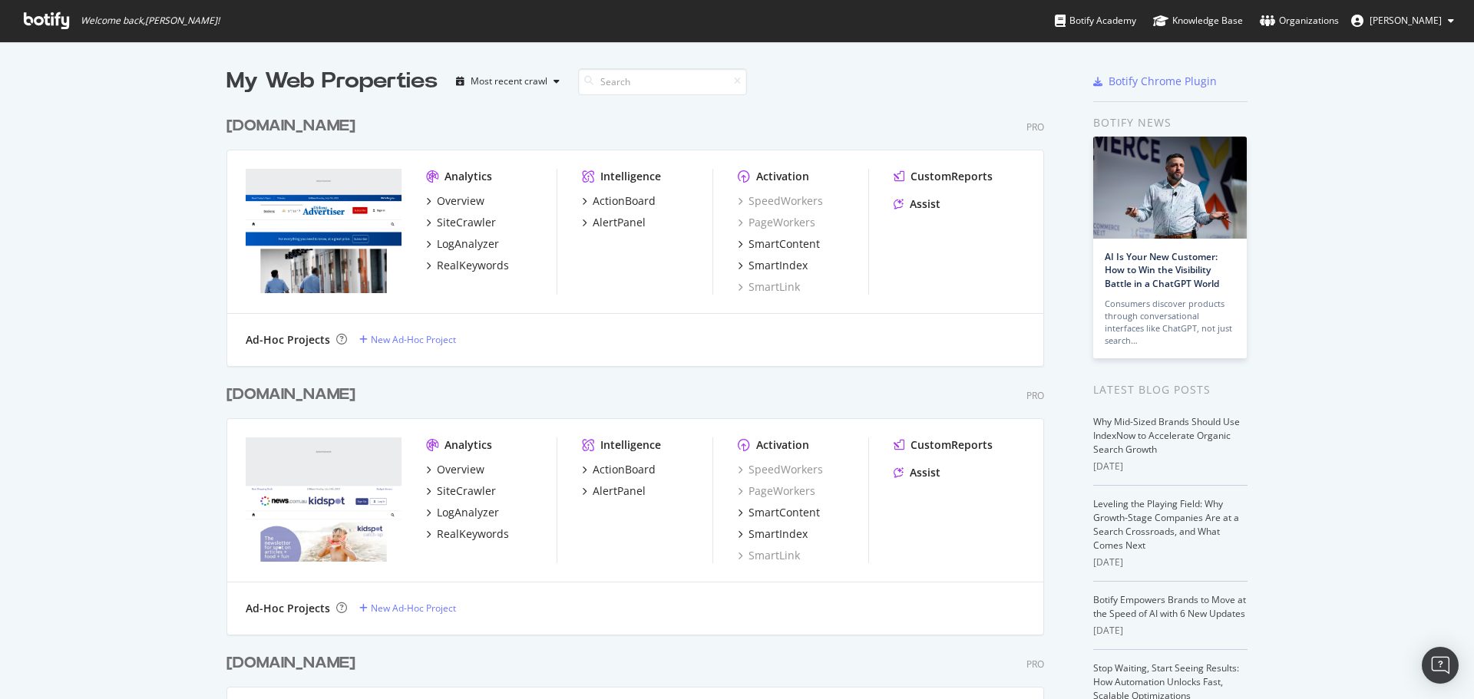
scroll to position [3733, 818]
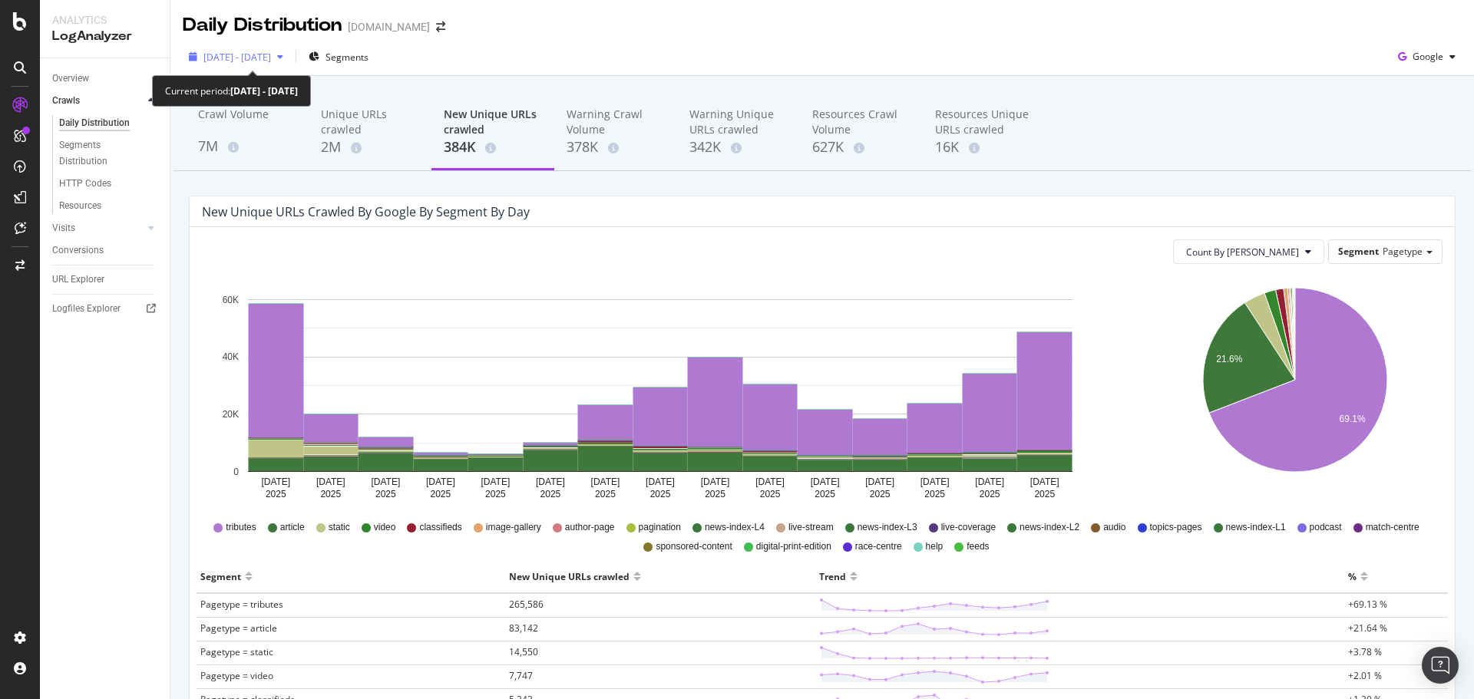
click at [271, 60] on span "[DATE] - [DATE]" at bounding box center [237, 57] width 68 height 13
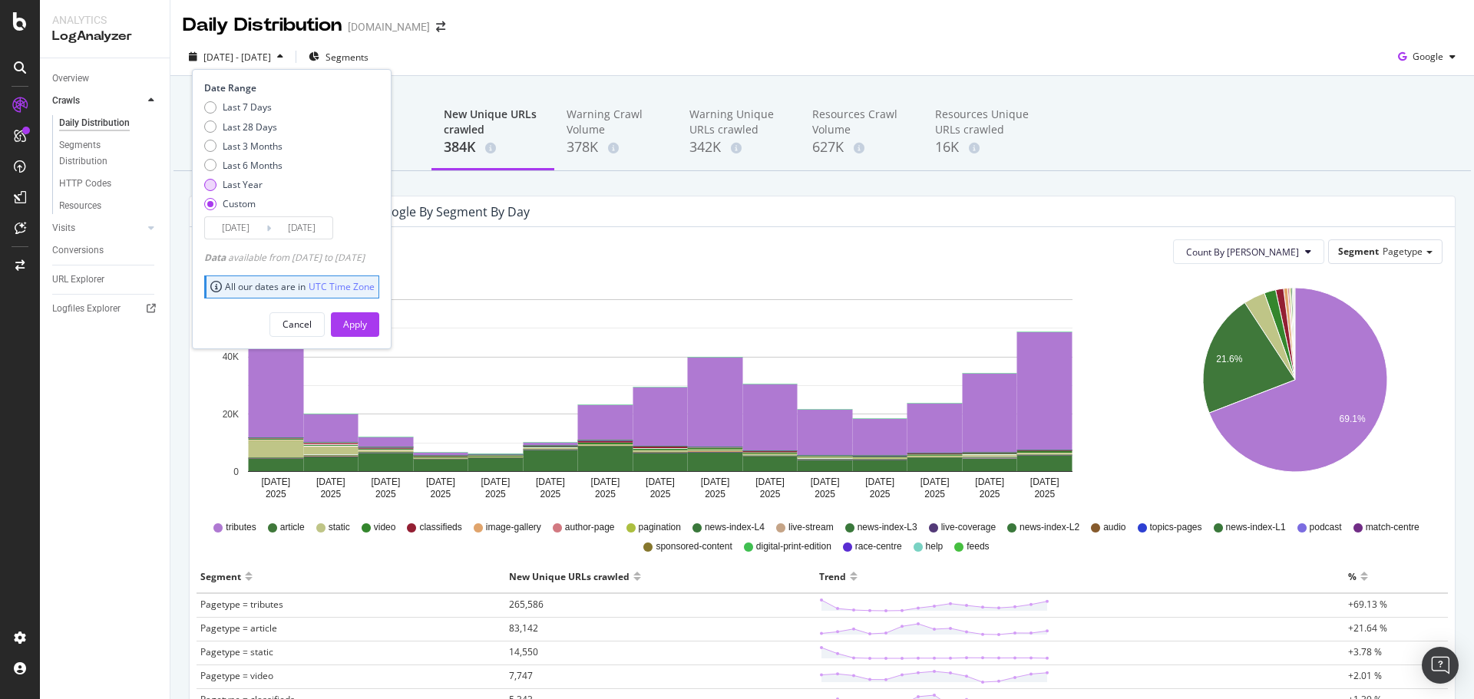
click at [246, 185] on div "Last Year" at bounding box center [243, 184] width 40 height 13
type input "2024/08/09"
type input "[DATE]"
click at [367, 315] on div "Apply" at bounding box center [355, 324] width 24 height 23
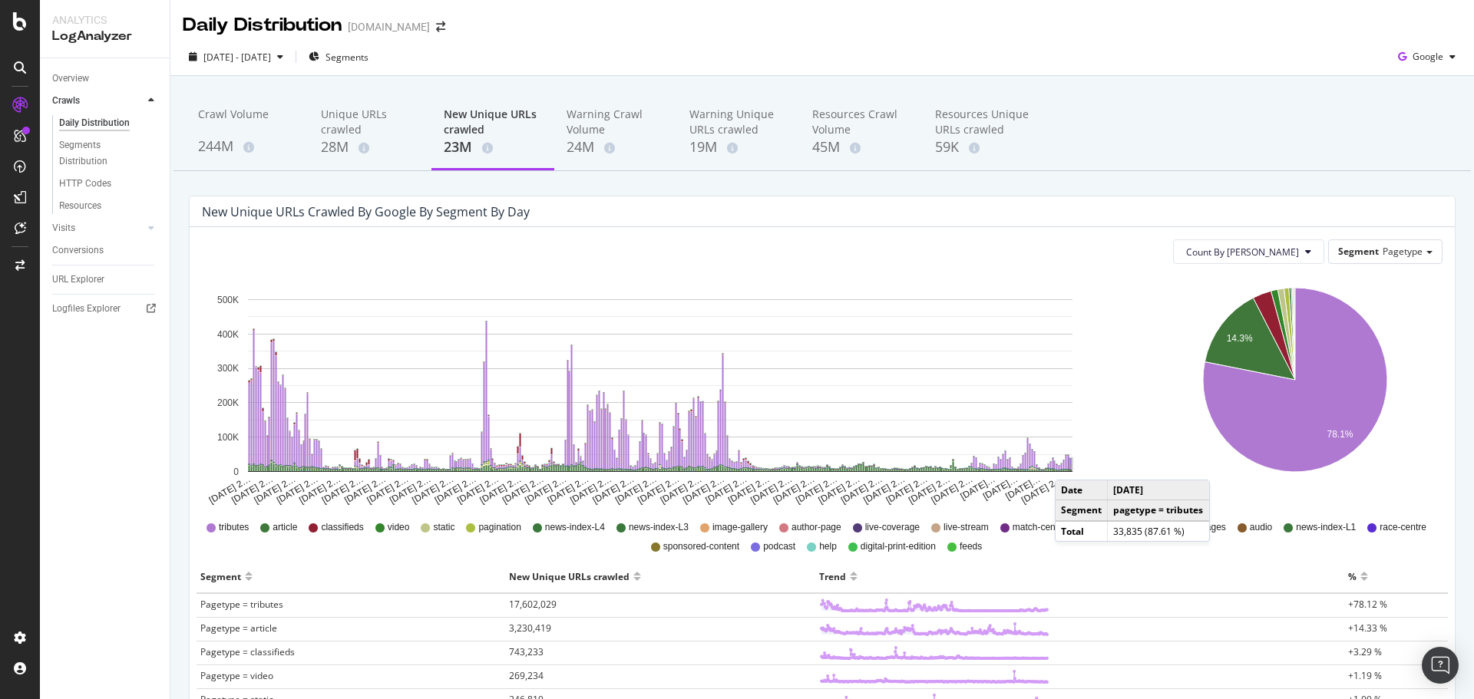
click at [1070, 464] on rect "A chart." at bounding box center [1071, 464] width 2 height 11
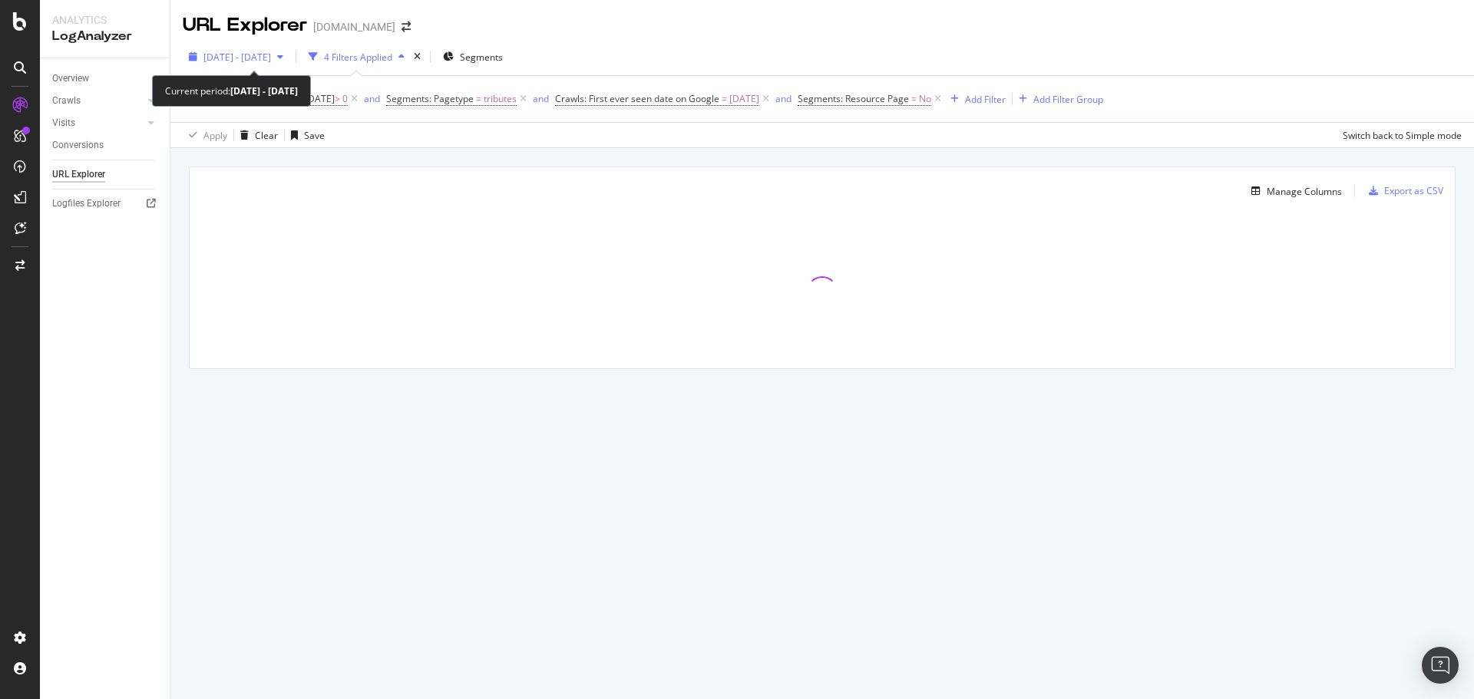
click at [271, 56] on span "2025 May. 9th - Aug. 8th" at bounding box center [237, 57] width 68 height 13
click at [289, 56] on div "button" at bounding box center [280, 56] width 18 height 9
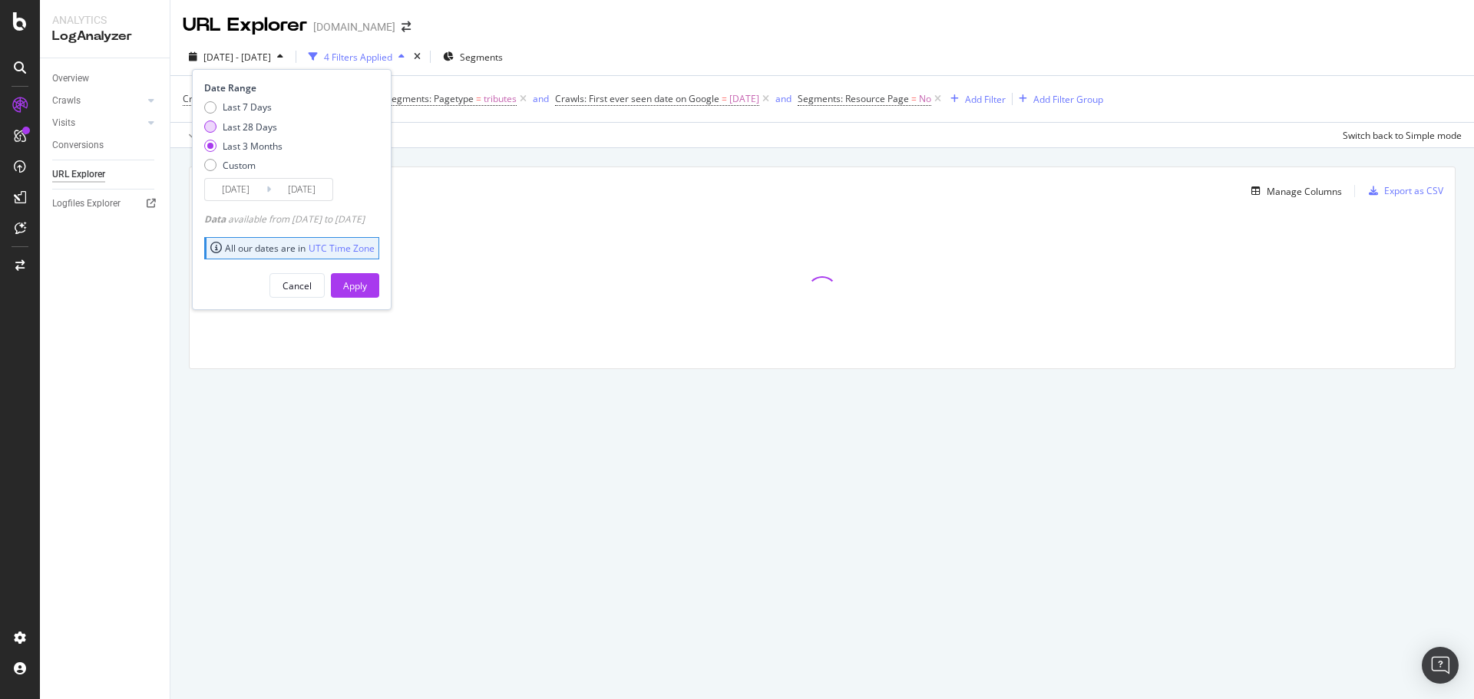
click at [238, 127] on div "Last 28 Days" at bounding box center [250, 127] width 55 height 13
type input "2025/07/12"
click at [367, 284] on div "Apply" at bounding box center [355, 285] width 24 height 13
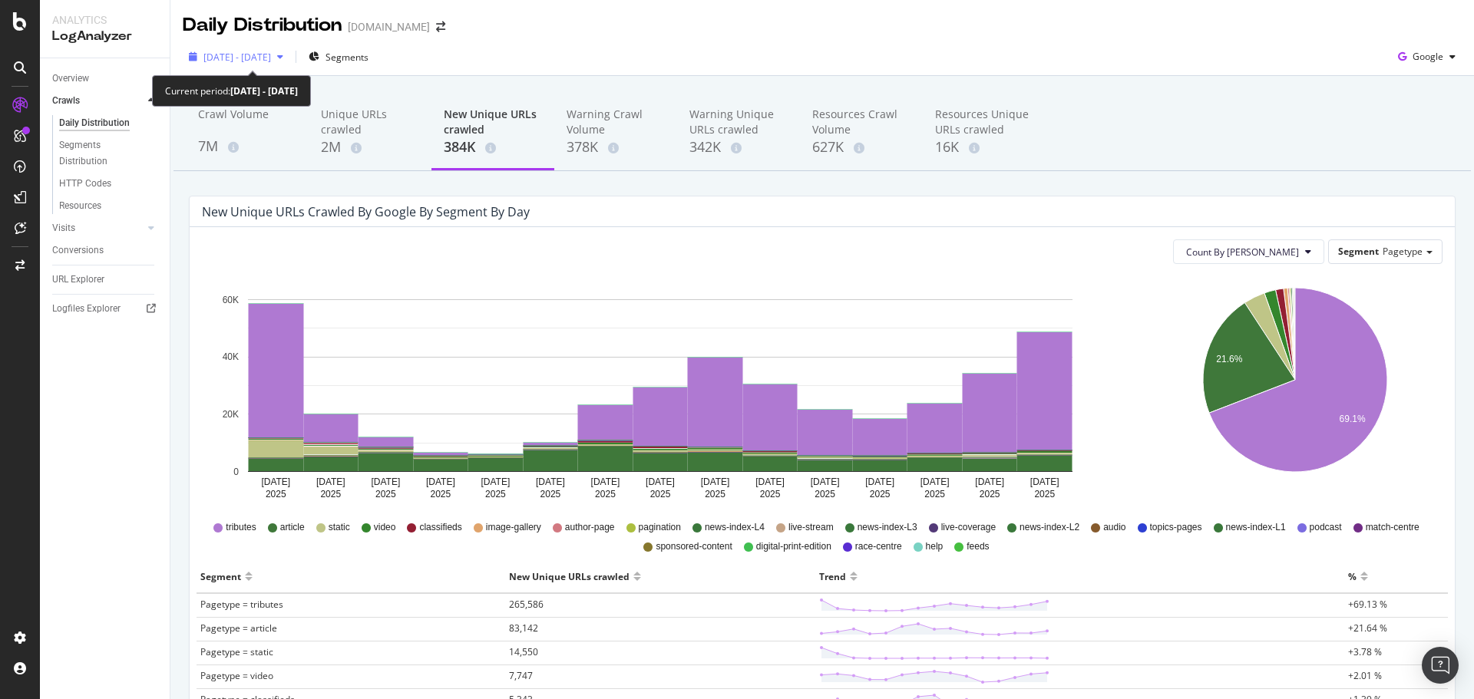
click at [271, 55] on span "[DATE] - [DATE]" at bounding box center [237, 57] width 68 height 13
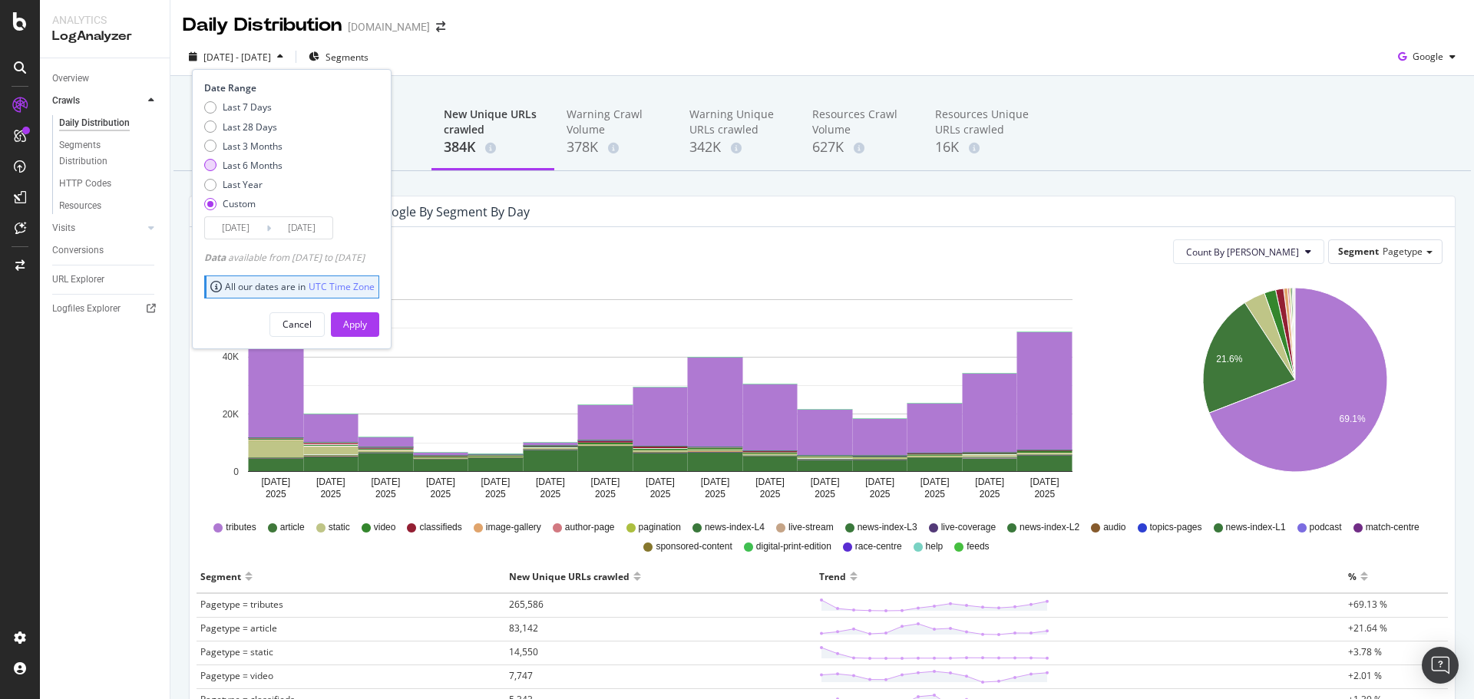
click at [237, 162] on div "Last 6 Months" at bounding box center [253, 165] width 60 height 13
type input "2025/02/09"
type input "[DATE]"
click at [360, 319] on button "Apply" at bounding box center [355, 324] width 48 height 25
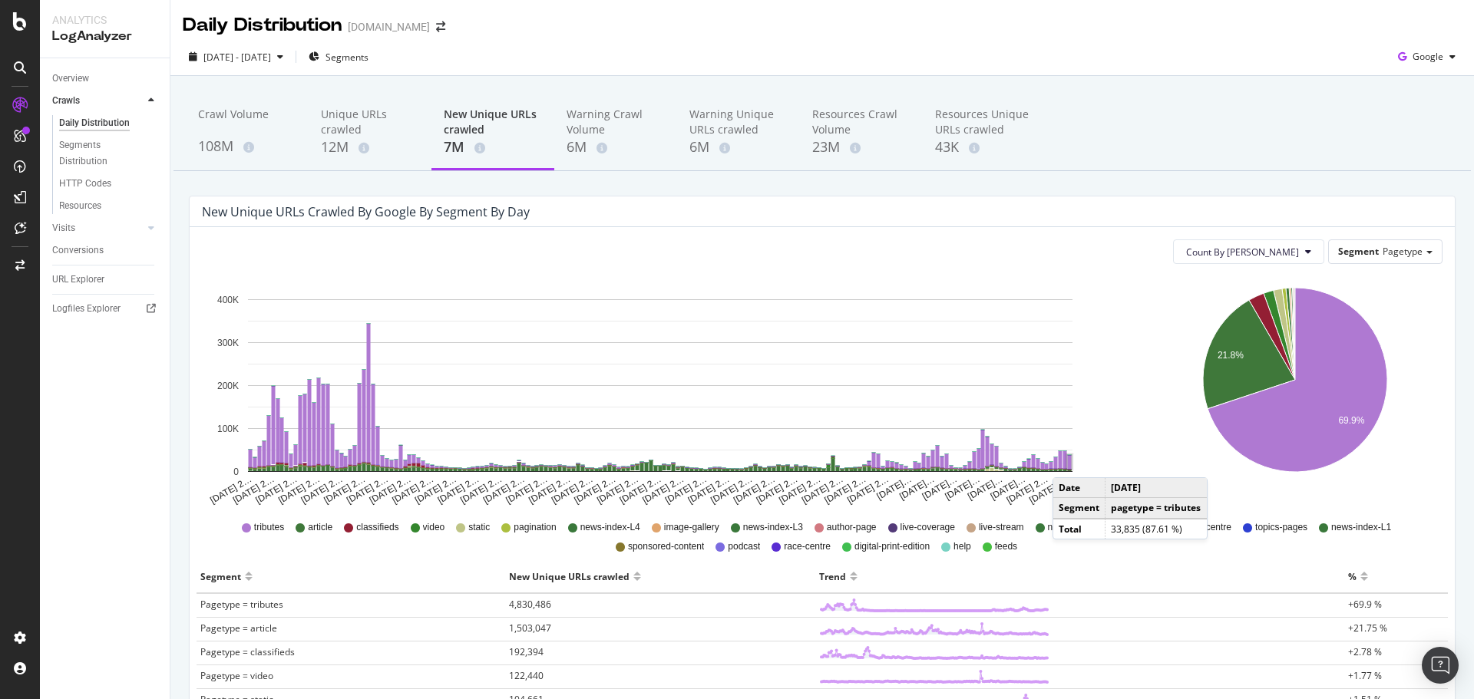
click at [1068, 462] on rect "A chart." at bounding box center [1070, 462] width 4 height 14
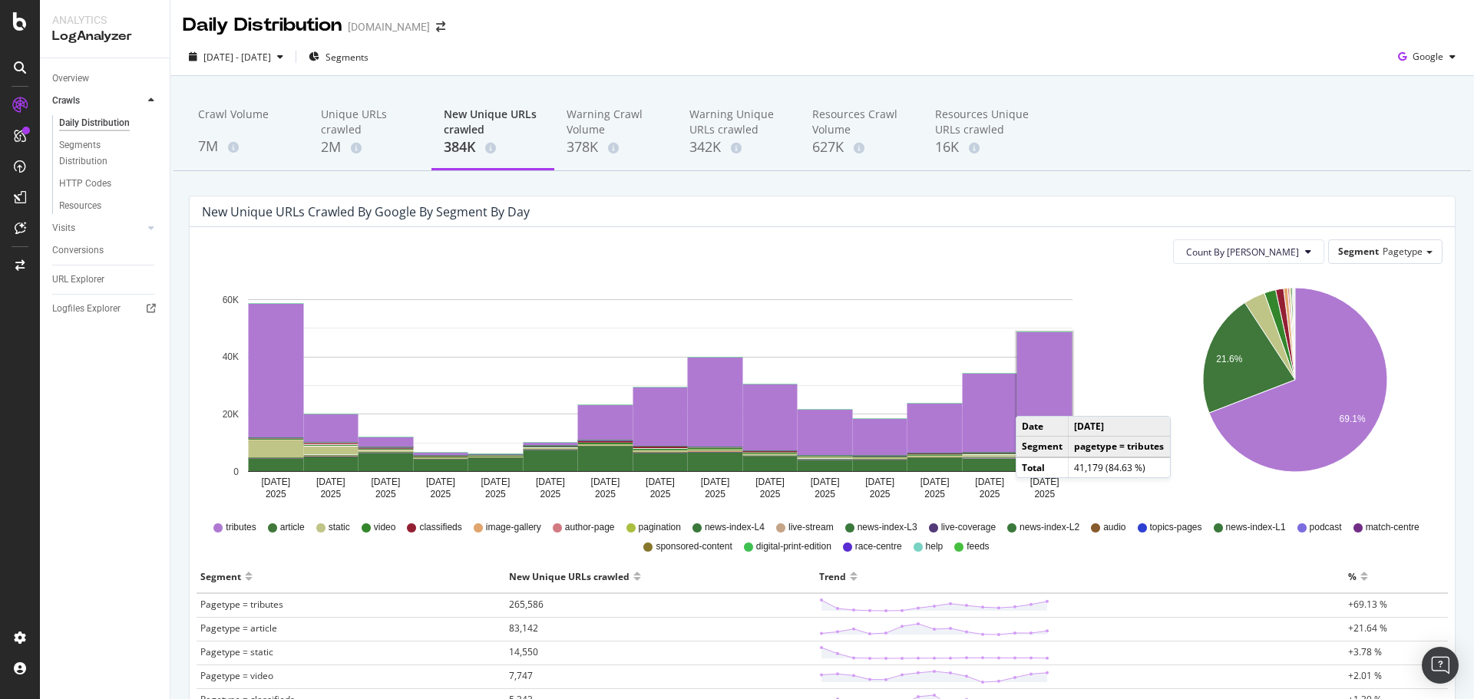
click at [1031, 401] on rect "A chart." at bounding box center [1044, 390] width 55 height 117
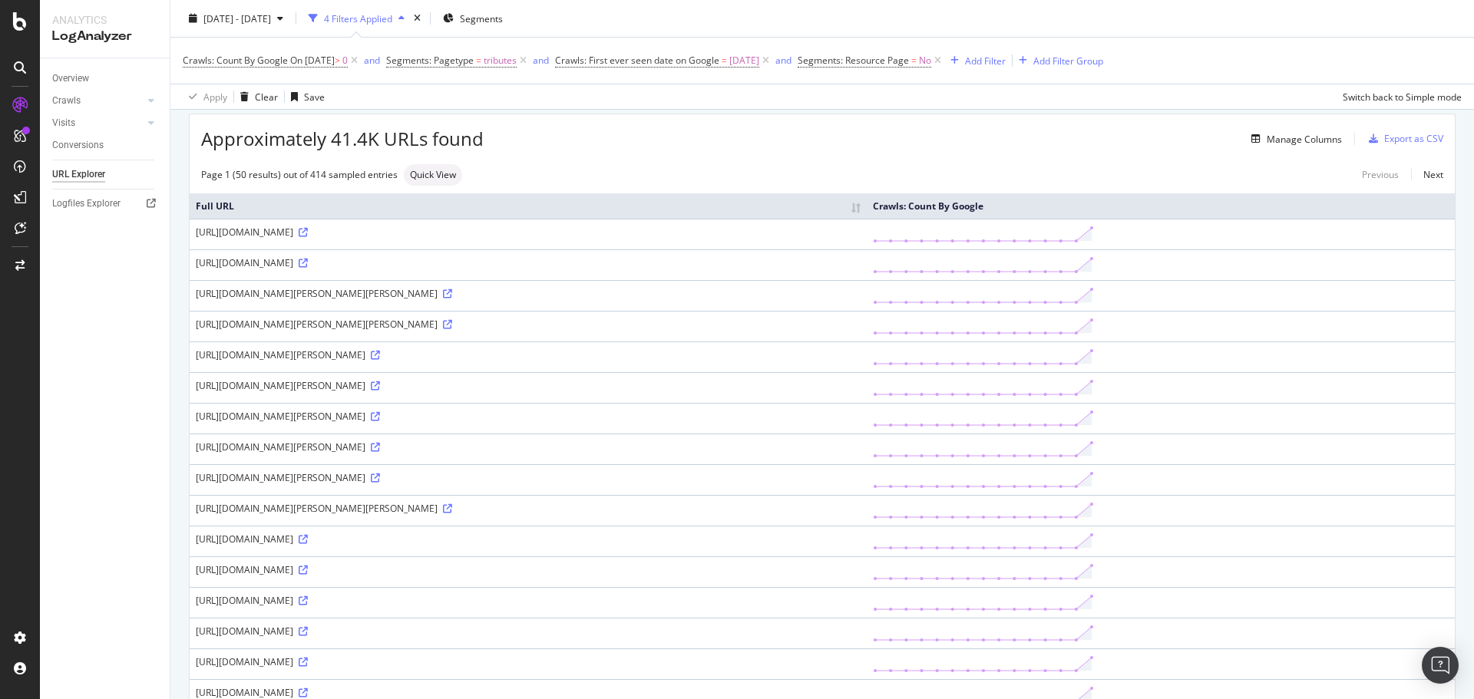
scroll to position [230, 0]
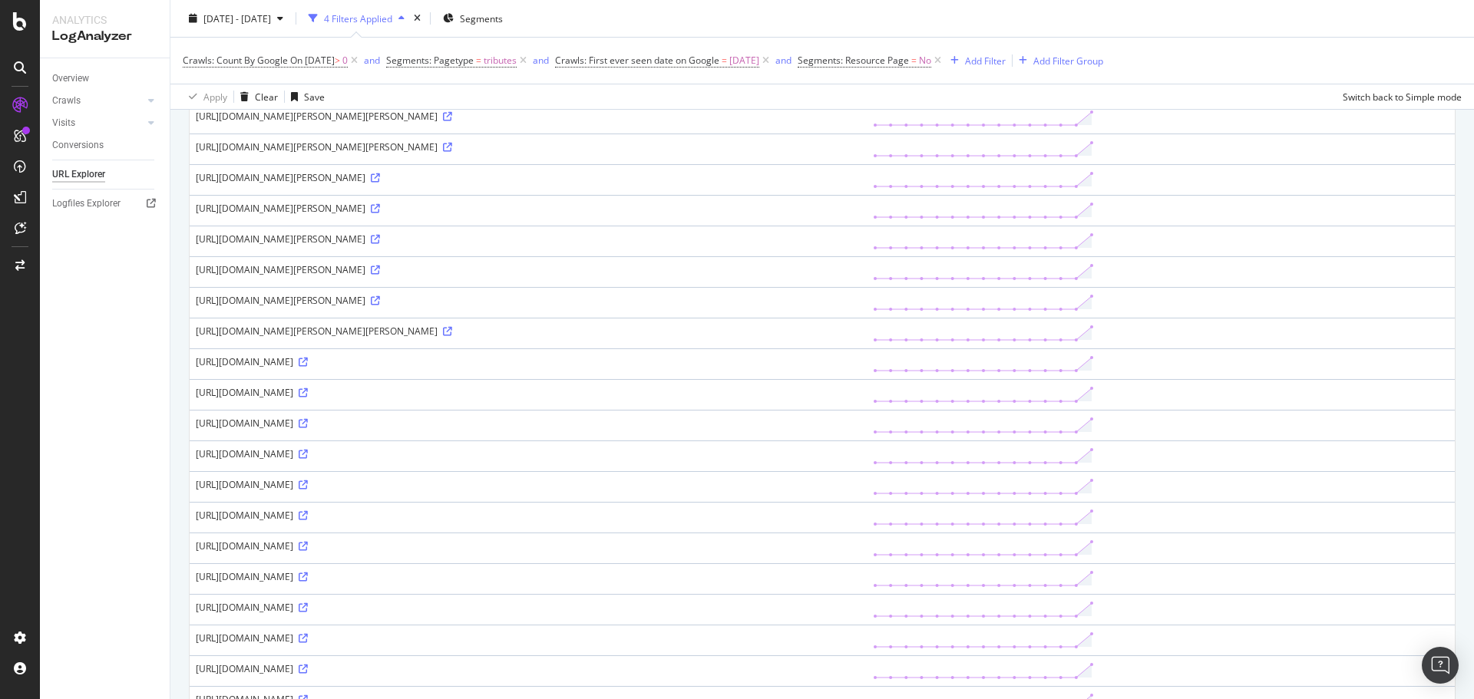
drag, startPoint x: 195, startPoint y: 363, endPoint x: 729, endPoint y: 480, distance: 546.9
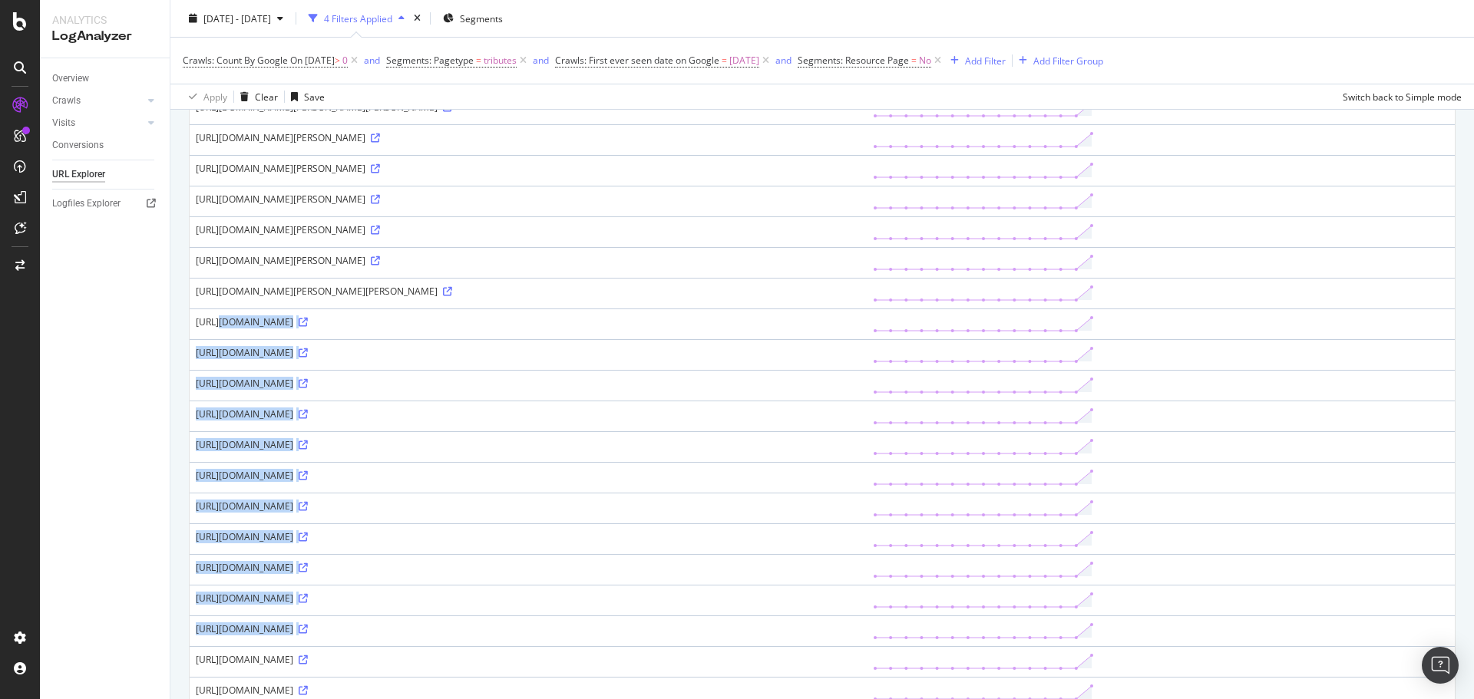
drag, startPoint x: 191, startPoint y: 320, endPoint x: 906, endPoint y: 641, distance: 783.5
copy tbody "https://www.dailytelegraph.com.au/tributes/sydney/?category=bereavement&nk=3d34…"
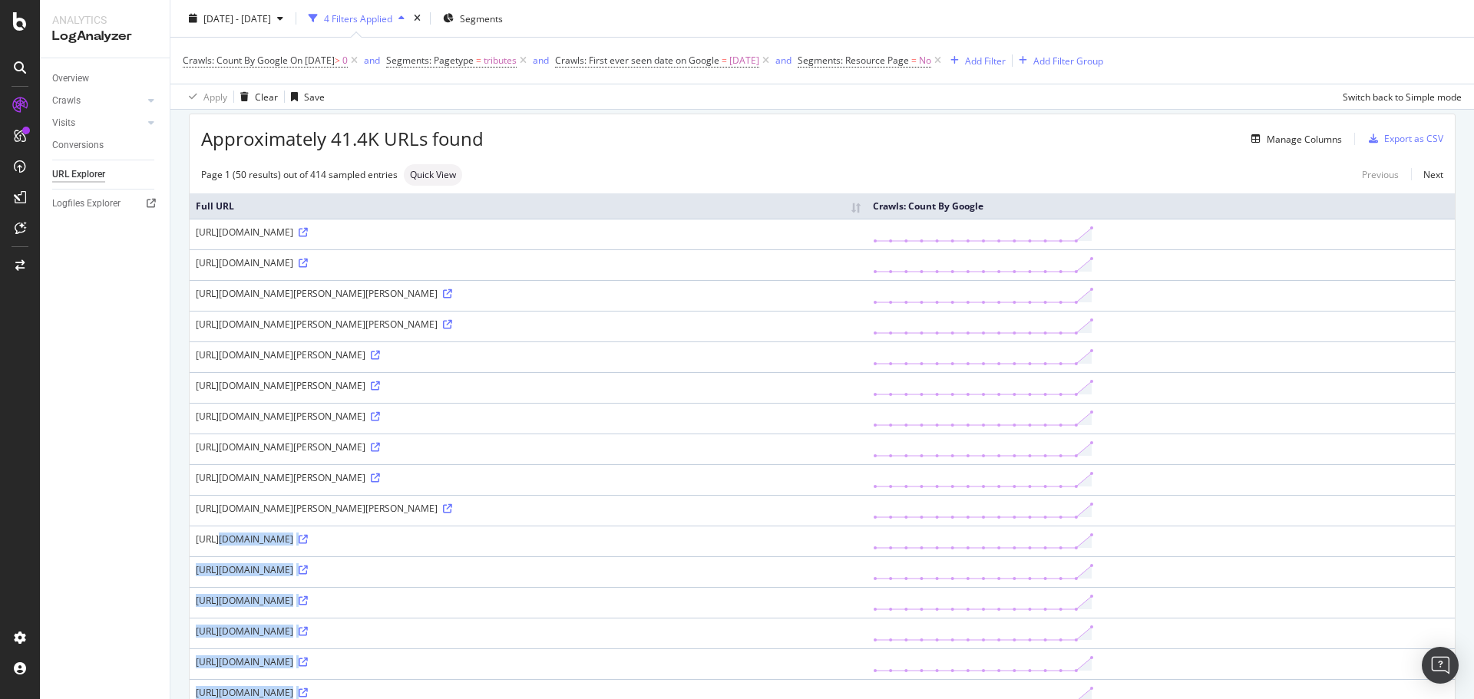
scroll to position [0, 0]
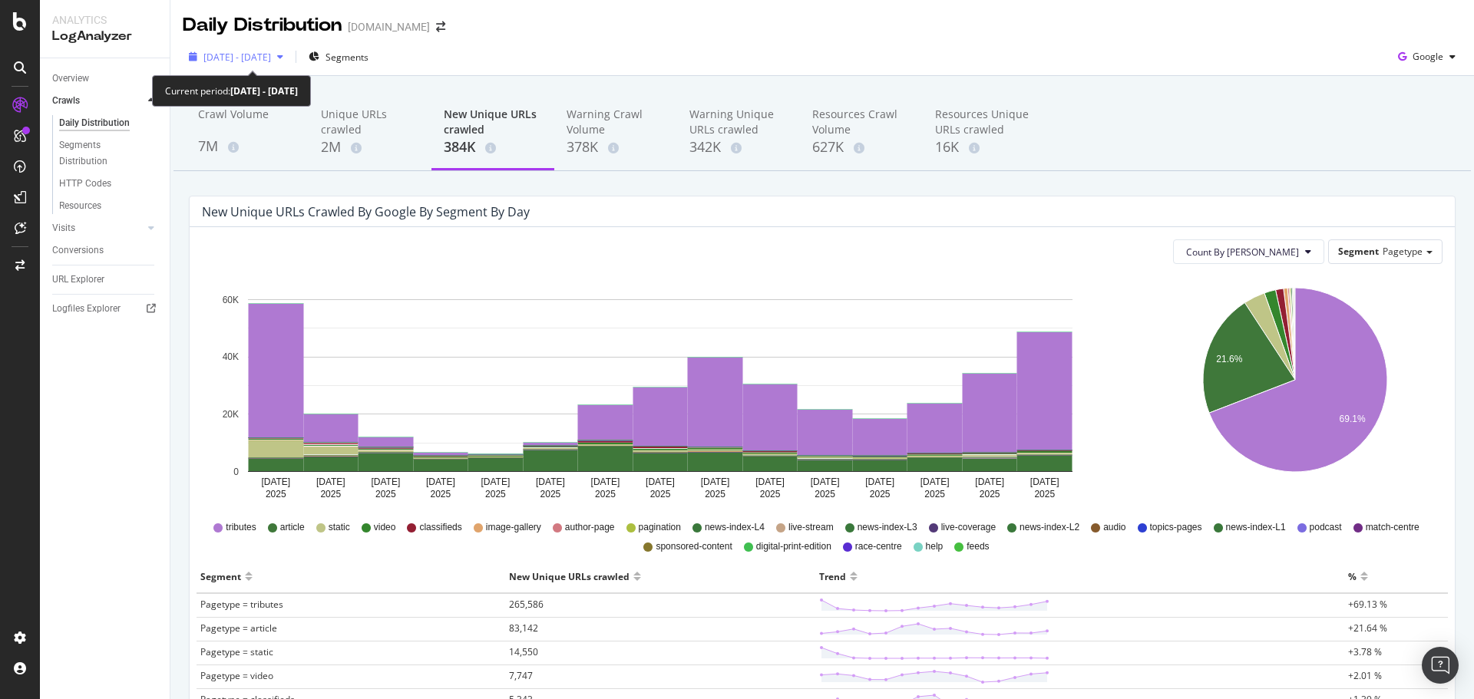
click at [271, 60] on span "[DATE] - [DATE]" at bounding box center [237, 57] width 68 height 13
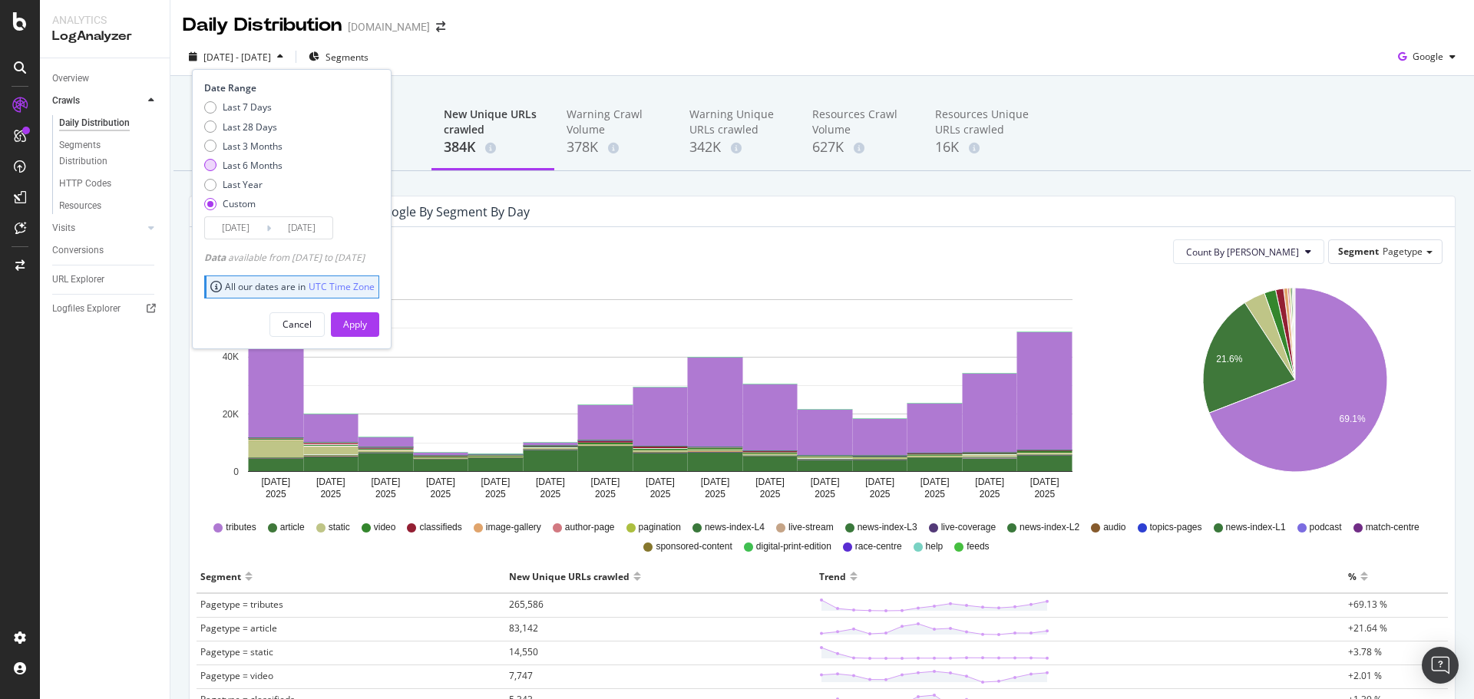
click at [242, 166] on div "Last 6 Months" at bounding box center [253, 165] width 60 height 13
type input "[DATE]"
click at [367, 325] on div "Apply" at bounding box center [355, 324] width 24 height 13
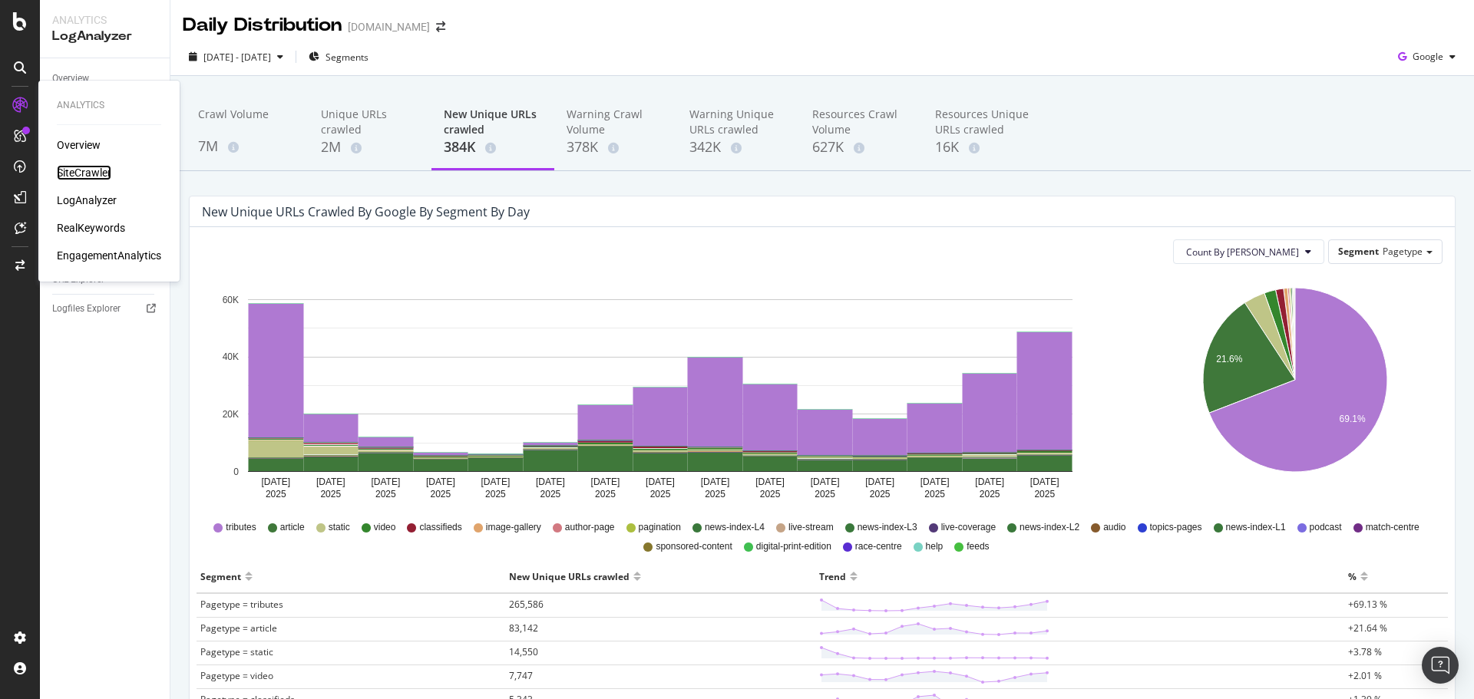
click at [94, 167] on div "SiteCrawler" at bounding box center [84, 172] width 55 height 15
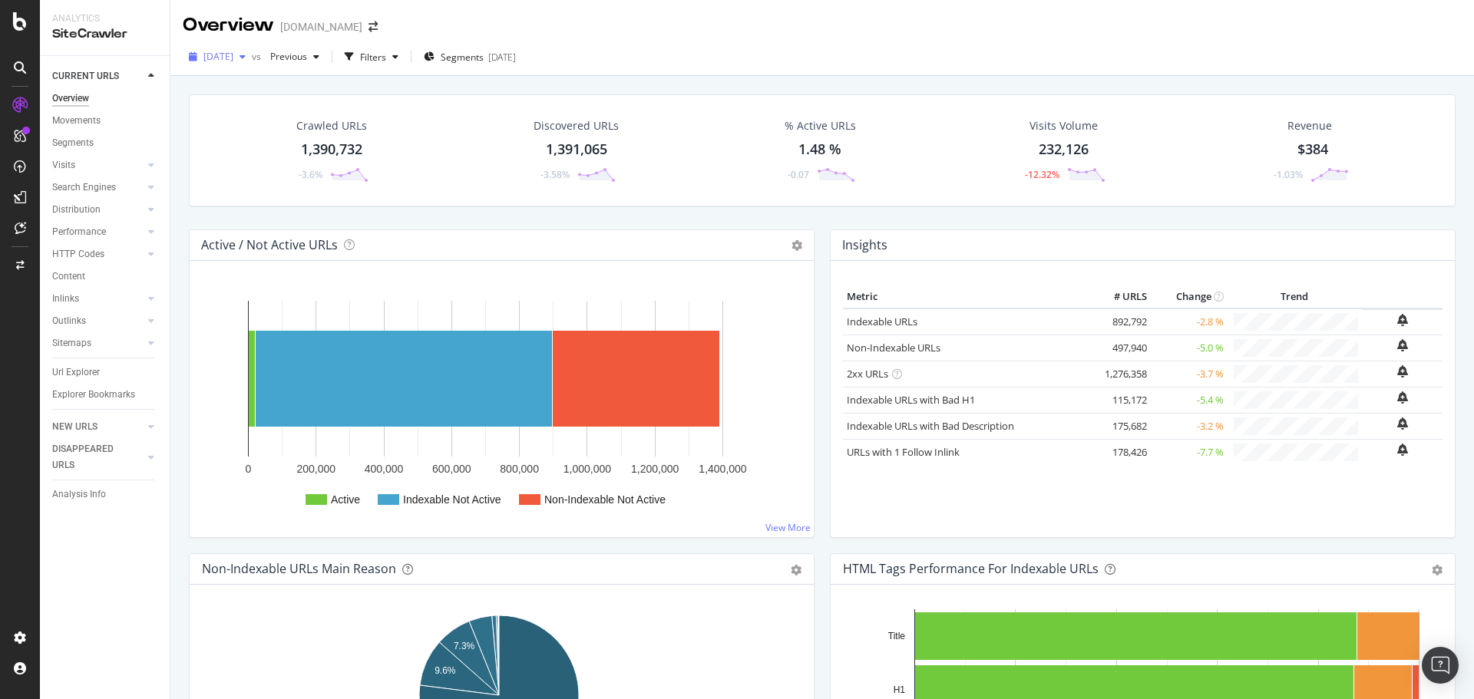
click at [252, 57] on div "button" at bounding box center [242, 56] width 18 height 9
click at [378, 28] on icon "arrow-right-arrow-left" at bounding box center [372, 26] width 9 height 11
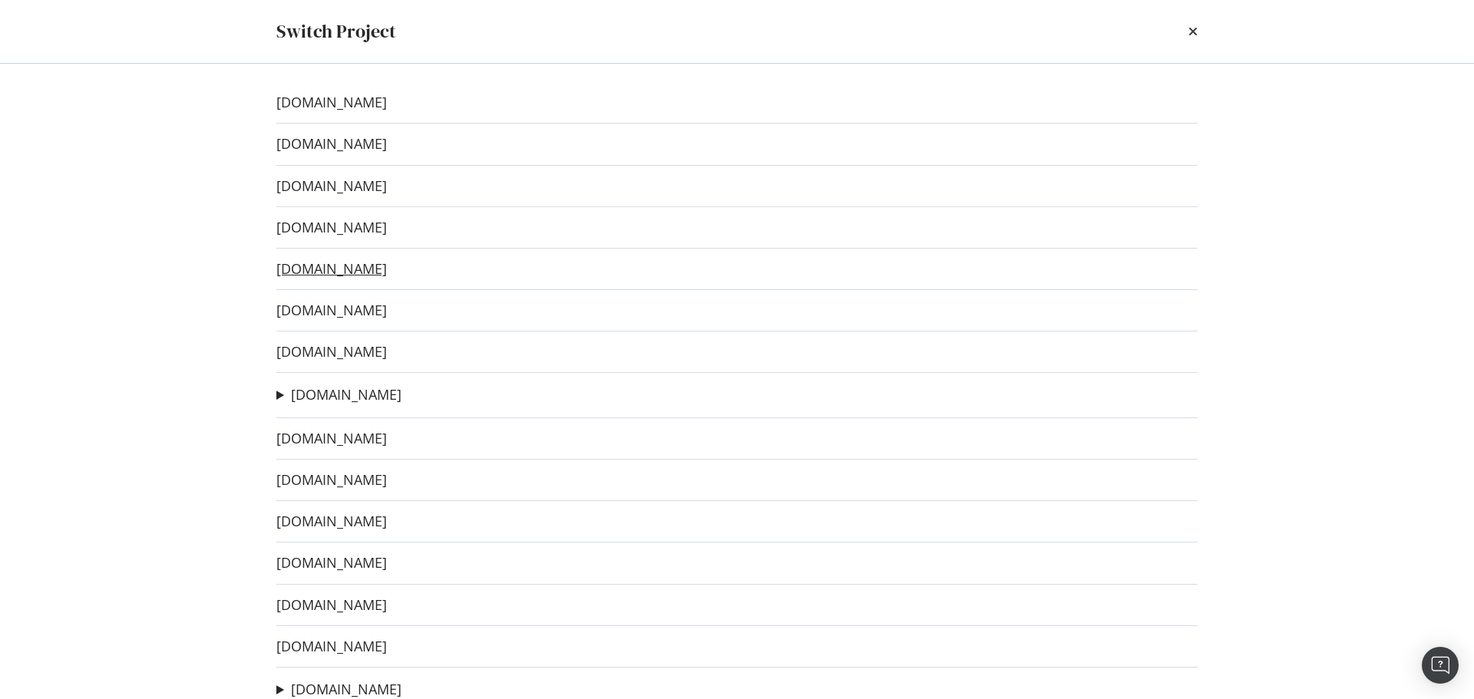
click at [373, 276] on link "[DOMAIN_NAME]" at bounding box center [331, 269] width 111 height 16
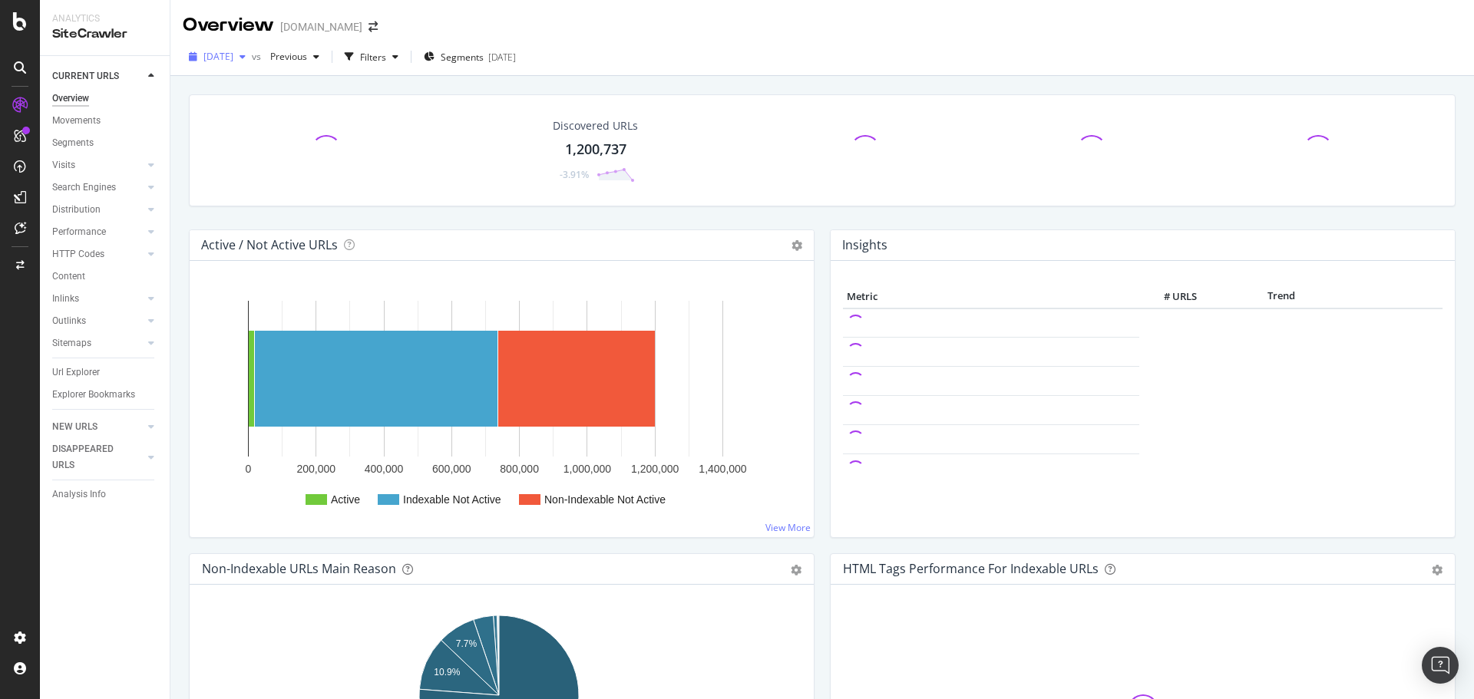
click at [246, 58] on icon "button" at bounding box center [243, 56] width 6 height 9
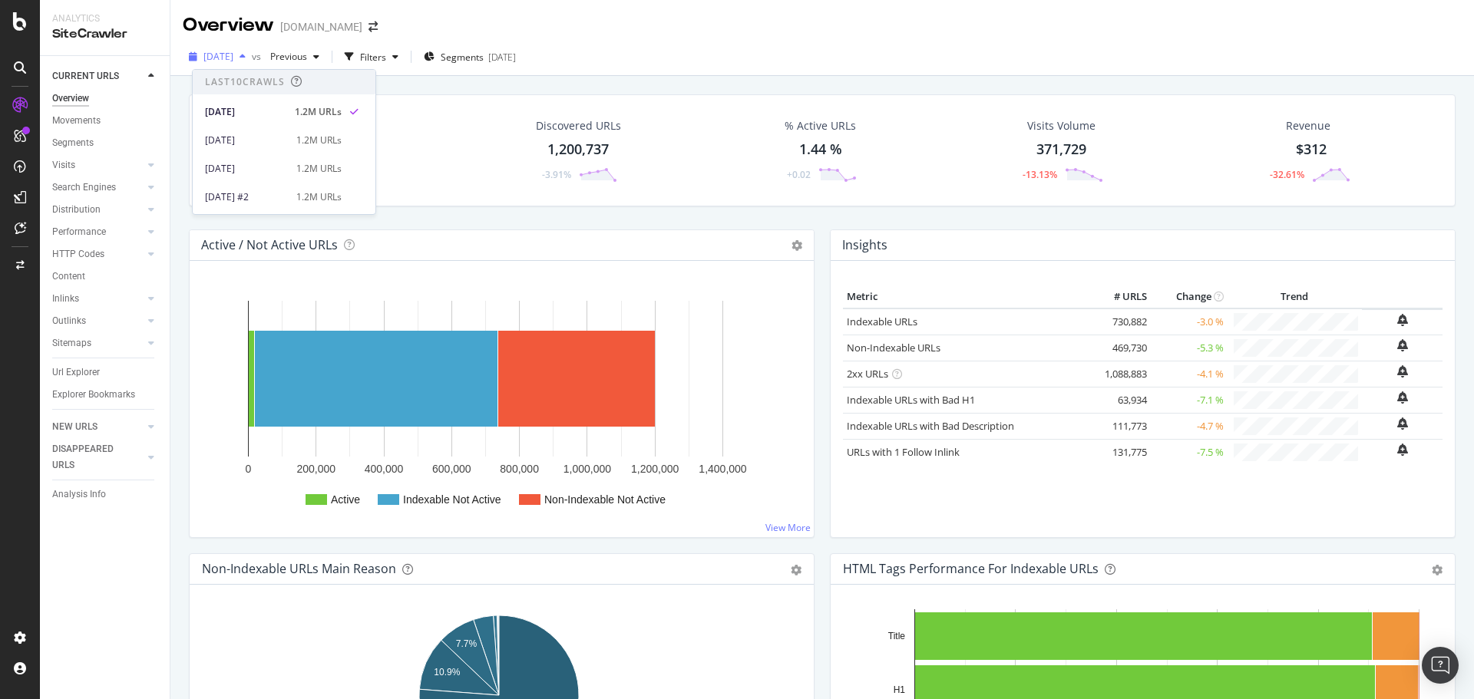
click at [233, 55] on span "[DATE]" at bounding box center [218, 56] width 30 height 13
click at [378, 29] on icon "arrow-right-arrow-left" at bounding box center [372, 26] width 9 height 11
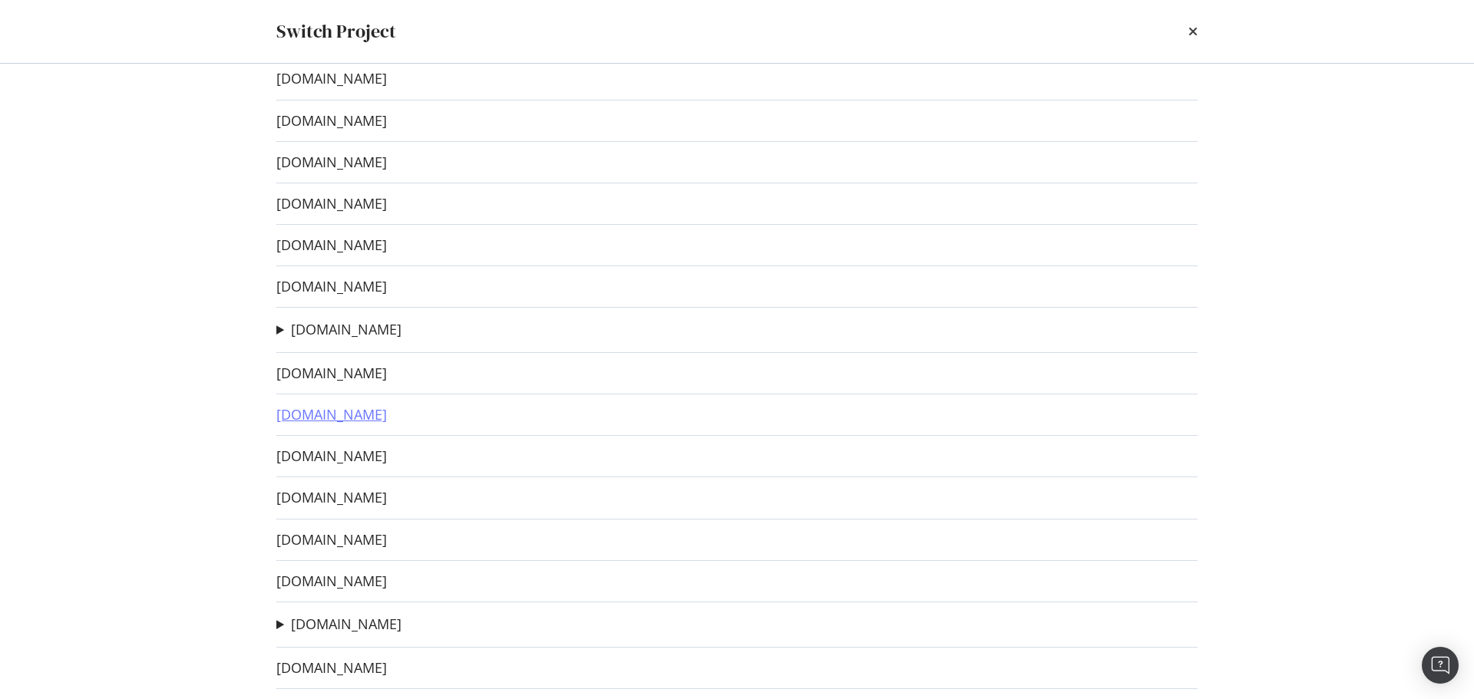
scroll to position [77, 0]
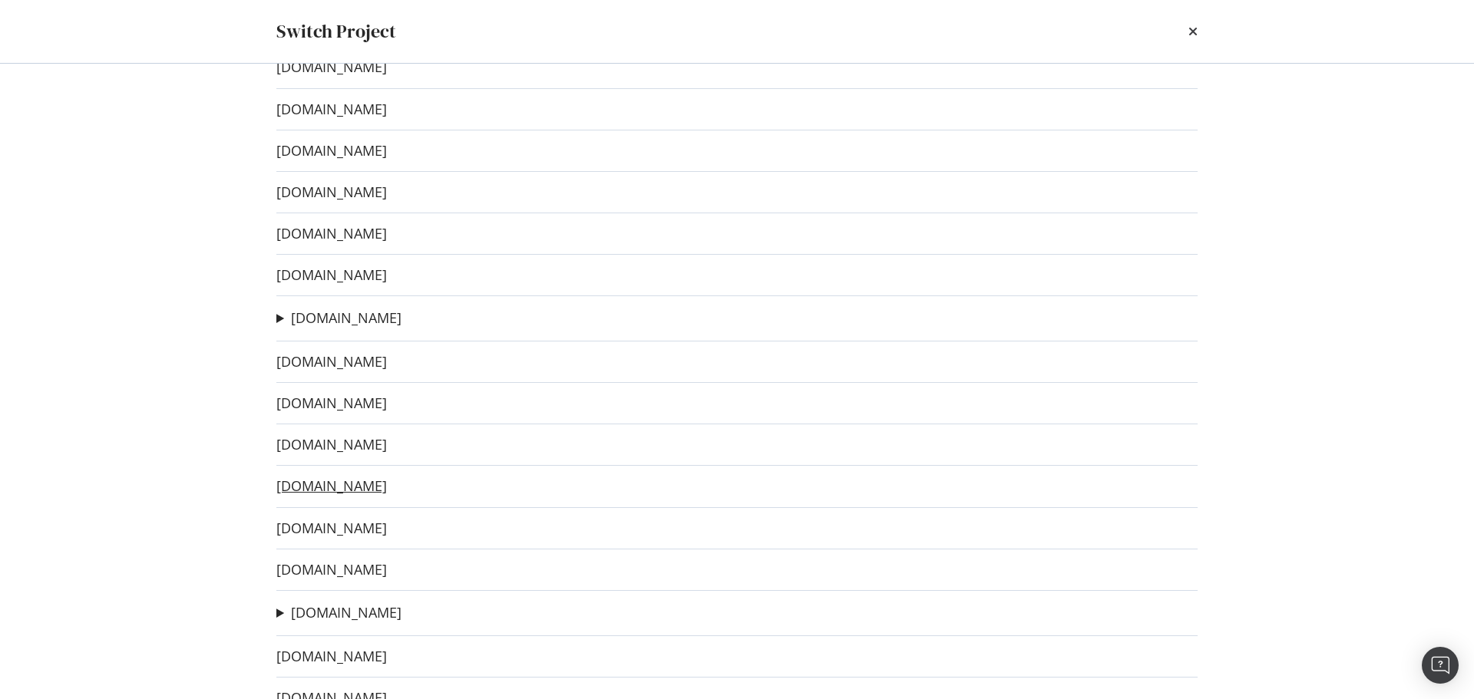
click at [352, 484] on link "[DOMAIN_NAME]" at bounding box center [331, 486] width 111 height 16
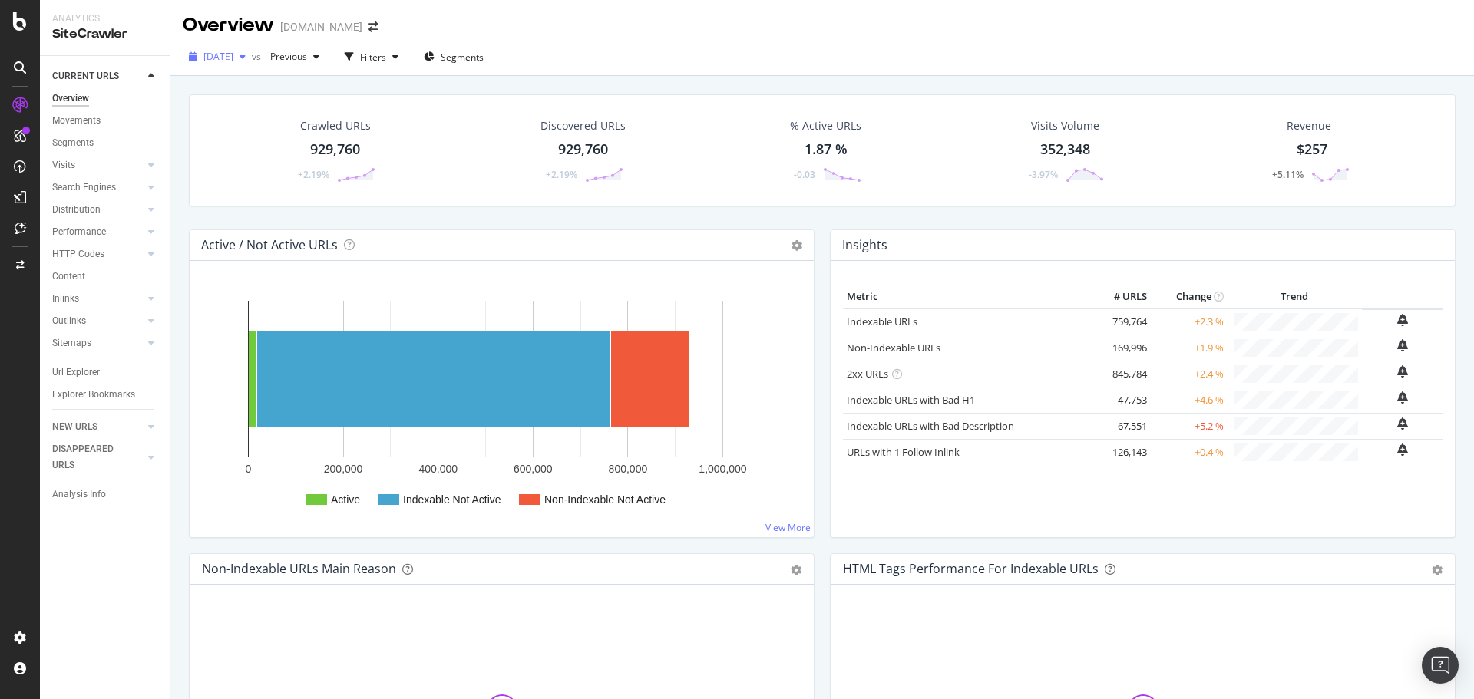
click at [252, 55] on div "button" at bounding box center [242, 56] width 18 height 9
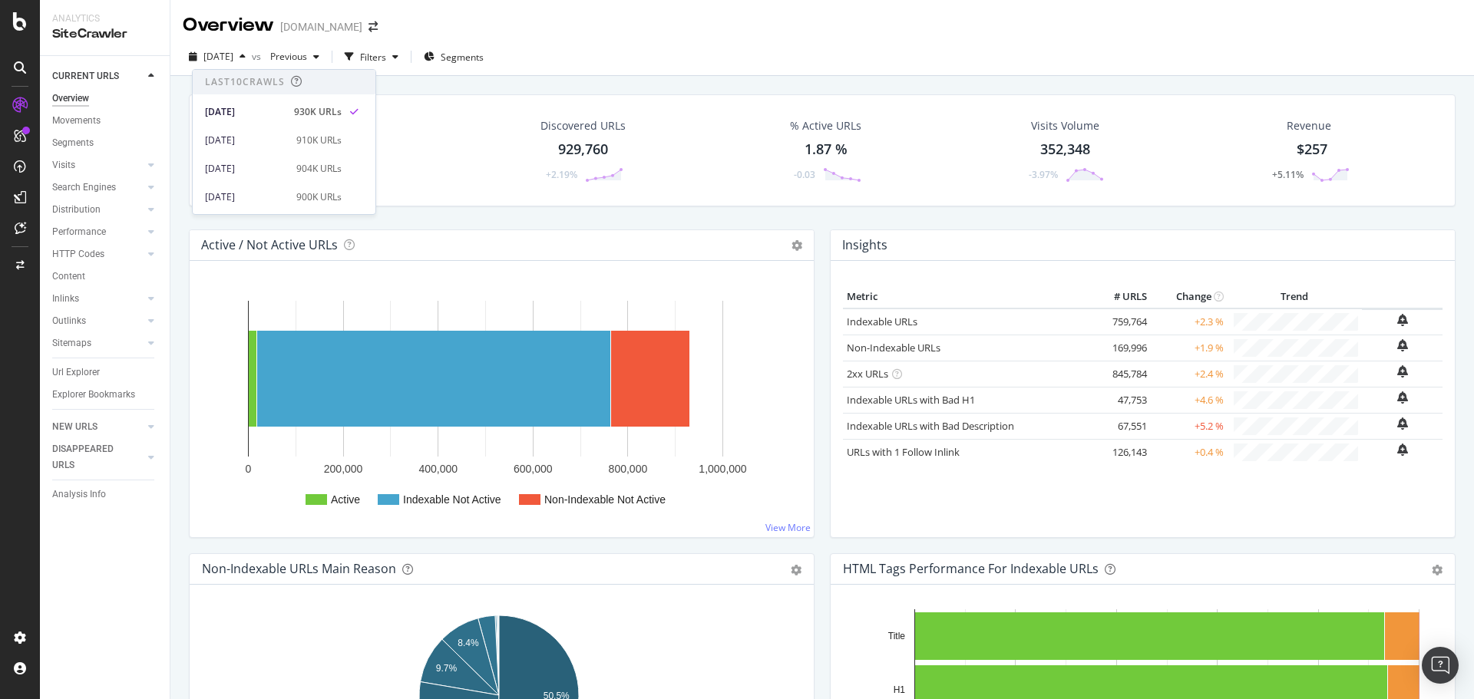
click at [393, 35] on div "Overview [DOMAIN_NAME]" at bounding box center [288, 25] width 210 height 26
click at [378, 27] on icon "arrow-right-arrow-left" at bounding box center [372, 26] width 9 height 11
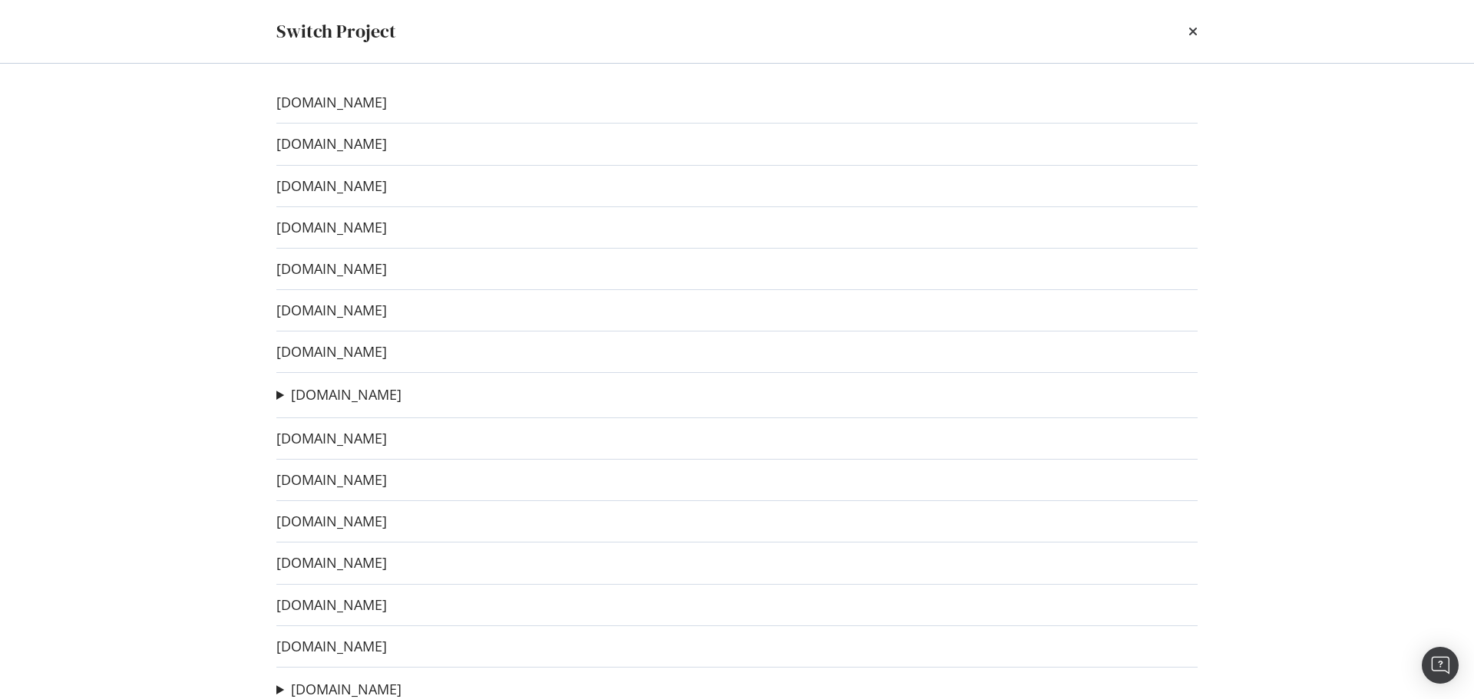
click at [383, 320] on div "[DOMAIN_NAME] [DOMAIN_NAME] [DOMAIN_NAME] [DOMAIN_NAME] [DOMAIN_NAME] [DOMAIN_N…" at bounding box center [737, 382] width 983 height 636
click at [385, 306] on link "[DOMAIN_NAME]" at bounding box center [331, 310] width 111 height 16
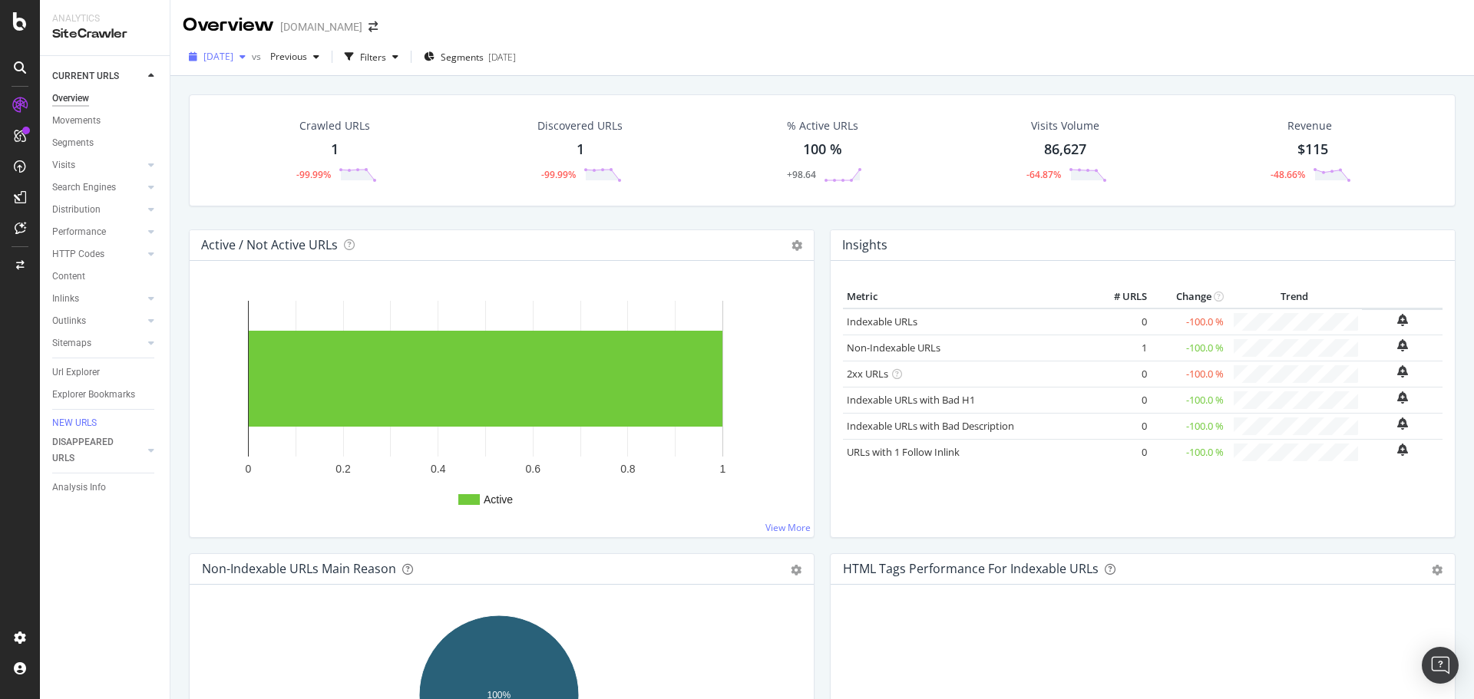
click at [252, 58] on div "button" at bounding box center [242, 56] width 18 height 9
click at [437, 187] on div "Crawled URLs 1 -99.99%" at bounding box center [335, 151] width 245 height 80
click at [384, 25] on span at bounding box center [372, 26] width 21 height 11
click at [378, 25] on icon "arrow-right-arrow-left" at bounding box center [372, 26] width 9 height 11
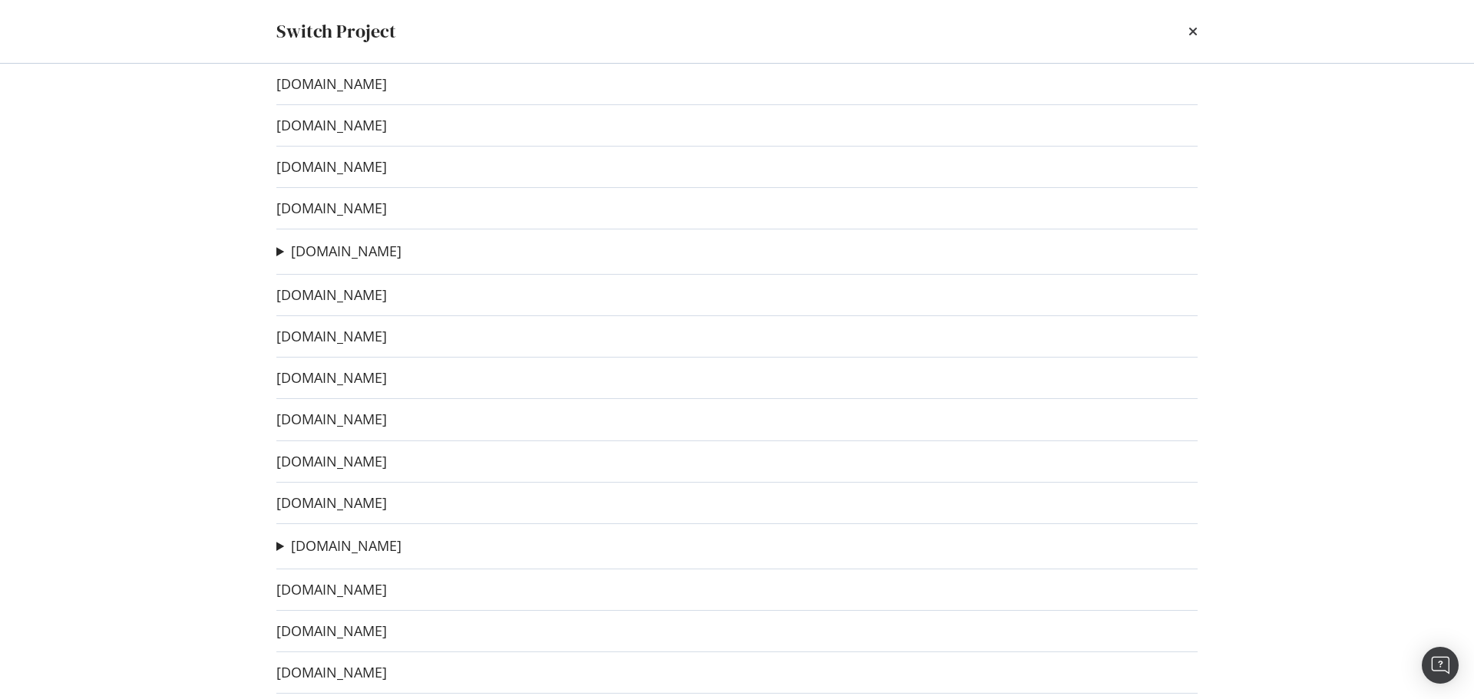
scroll to position [154, 0]
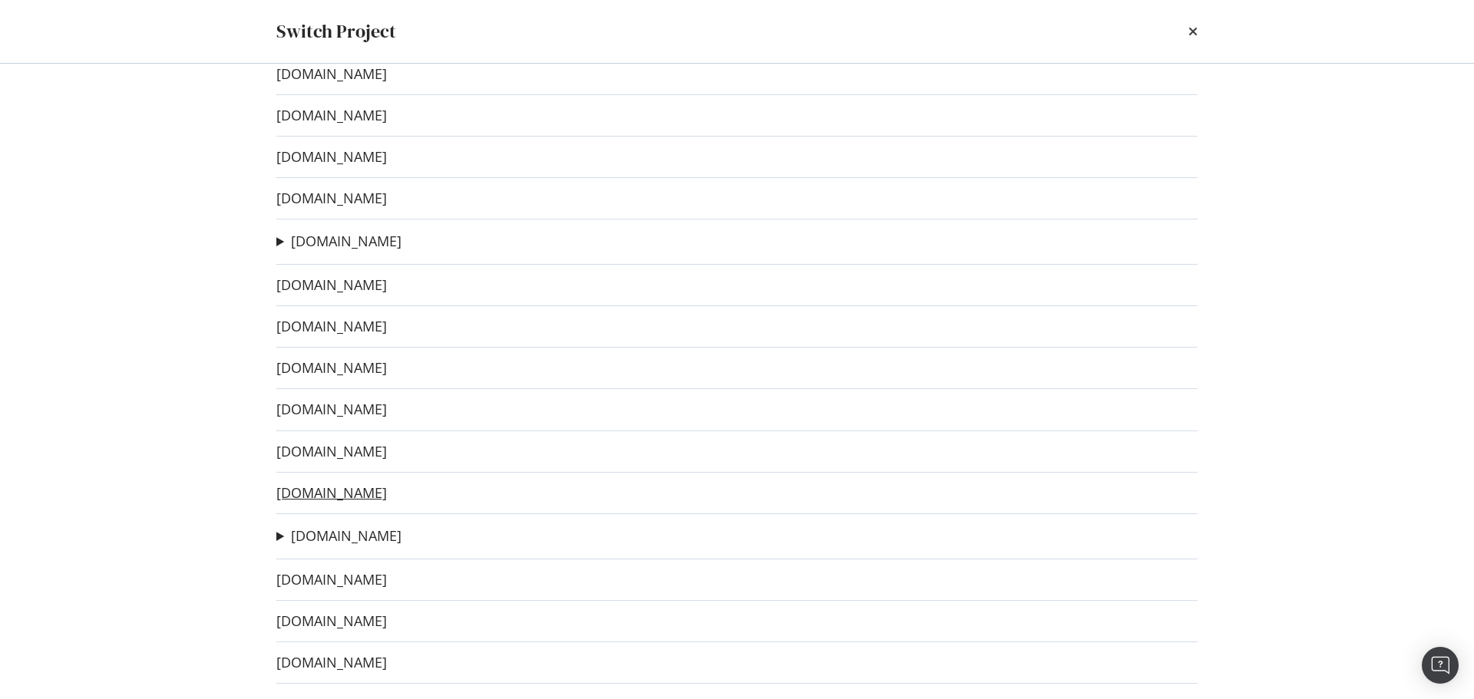
click at [387, 495] on link "[DOMAIN_NAME]" at bounding box center [331, 493] width 111 height 16
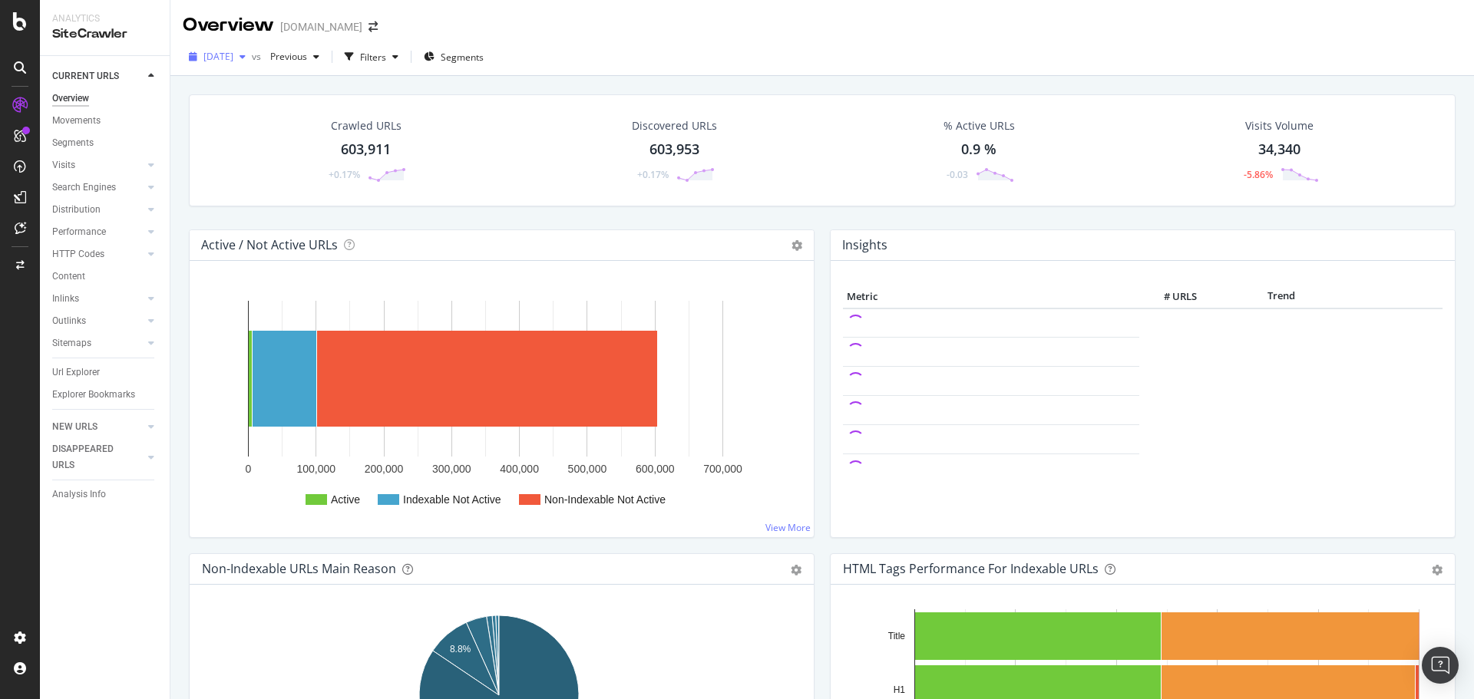
click at [233, 54] on span "[DATE]" at bounding box center [218, 56] width 30 height 13
